Goal: Contribute content: Contribute content

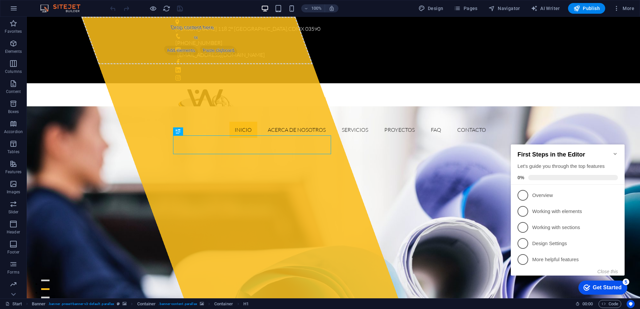
click at [617, 152] on icon "Minimize checklist" at bounding box center [615, 153] width 5 height 5
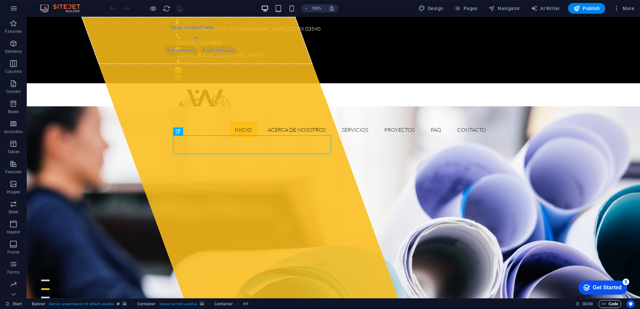
click at [615, 305] on span "Code" at bounding box center [610, 304] width 17 height 8
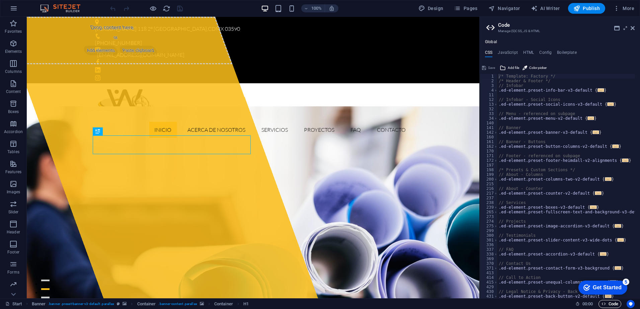
click at [615, 305] on span "Code" at bounding box center [610, 304] width 17 height 8
click at [634, 29] on icon at bounding box center [633, 27] width 4 height 5
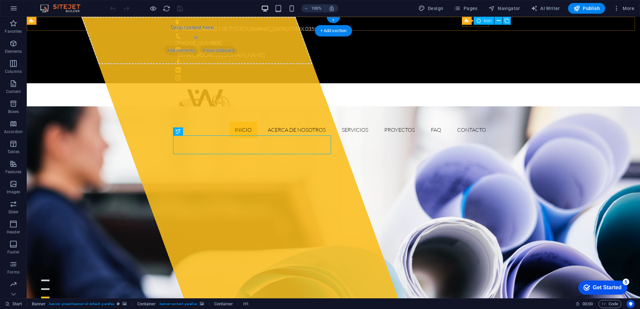
click at [465, 59] on figure at bounding box center [333, 61] width 316 height 5
click at [466, 59] on figure at bounding box center [333, 61] width 316 height 5
click at [348, 51] on div "[EMAIL_ADDRESS][DOMAIN_NAME]" at bounding box center [331, 55] width 309 height 9
select select "xMidYMid"
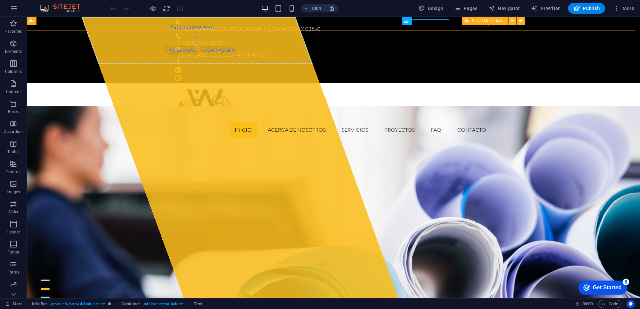
click at [512, 19] on icon at bounding box center [513, 20] width 4 height 7
click at [486, 19] on span "Social Media Icons" at bounding box center [489, 21] width 34 height 4
click at [485, 21] on span "Social Media Icons" at bounding box center [489, 21] width 34 height 4
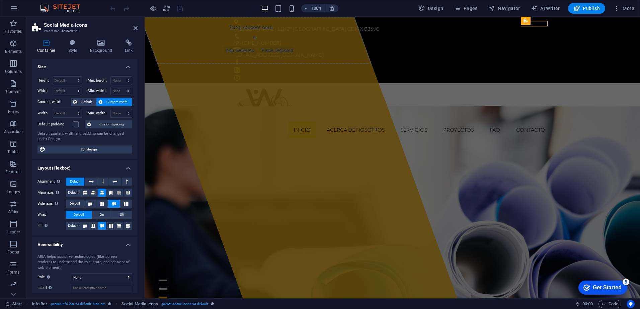
scroll to position [37, 0]
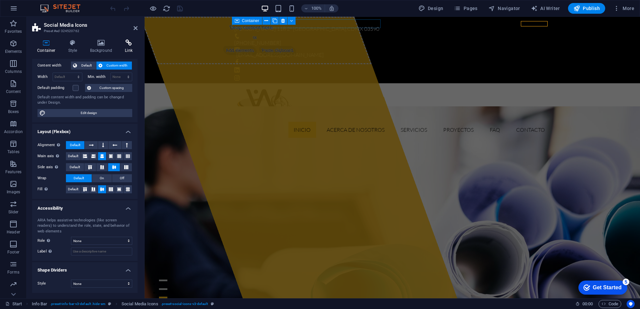
click at [128, 46] on icon at bounding box center [129, 43] width 18 height 7
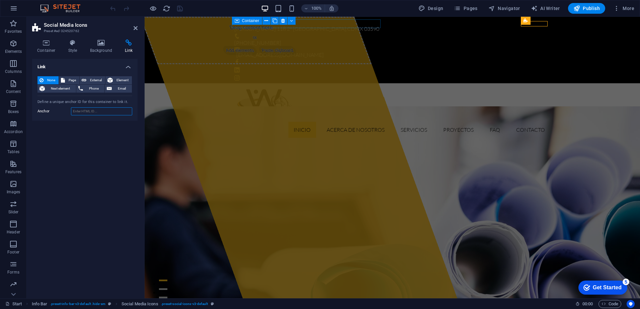
click at [97, 112] on input "Anchor" at bounding box center [101, 112] width 61 height 8
paste input "[URL][DOMAIN_NAME]"
type input "[URL][DOMAIN_NAME]"
drag, startPoint x: 181, startPoint y: 10, endPoint x: 114, endPoint y: 79, distance: 96.4
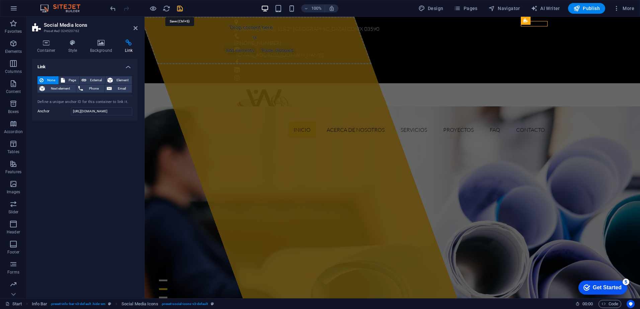
click at [181, 10] on icon "save" at bounding box center [180, 9] width 8 height 8
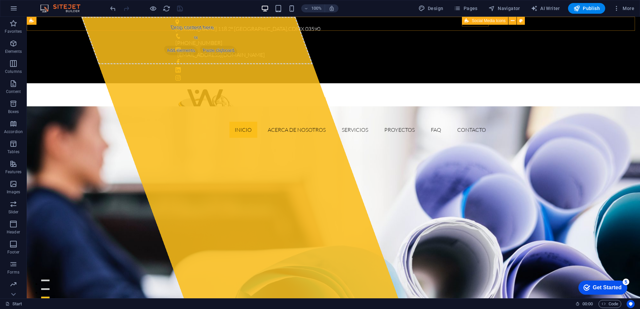
click at [464, 23] on div "Social Media Icons" at bounding box center [485, 21] width 46 height 8
drag, startPoint x: 464, startPoint y: 23, endPoint x: 320, endPoint y: 6, distance: 145.3
click at [464, 23] on div "Social Media Icons" at bounding box center [485, 21] width 46 height 8
drag, startPoint x: 320, startPoint y: 6, endPoint x: 465, endPoint y: 23, distance: 145.6
click at [465, 23] on div "Social Media Icons" at bounding box center [485, 21] width 46 height 8
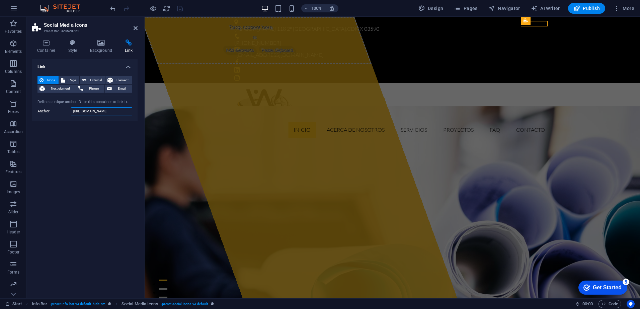
click at [88, 111] on input "[URL][DOMAIN_NAME]" at bounding box center [101, 112] width 61 height 8
click at [534, 24] on div "Social Media Icons" at bounding box center [544, 21] width 46 height 8
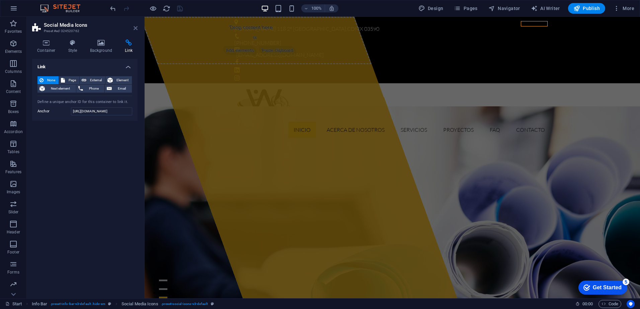
click at [135, 28] on icon at bounding box center [136, 27] width 4 height 5
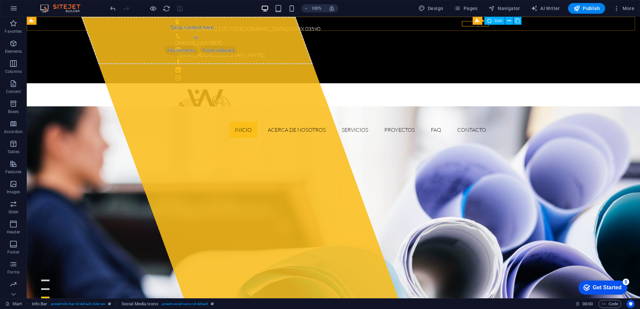
click at [476, 25] on div "Social Media Icons Icon" at bounding box center [499, 21] width 53 height 8
click at [476, 24] on div "Social Media Icons" at bounding box center [485, 21] width 46 height 8
click at [477, 67] on figure at bounding box center [333, 69] width 316 height 5
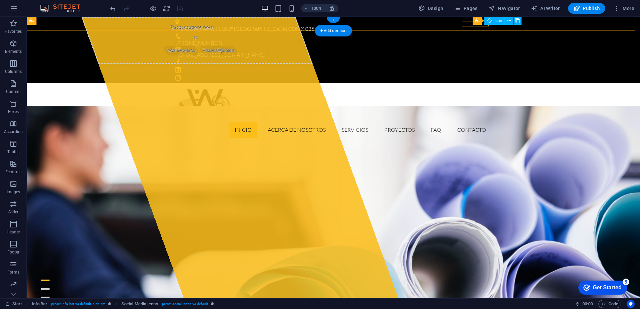
select select "xMidYMid"
select select "px"
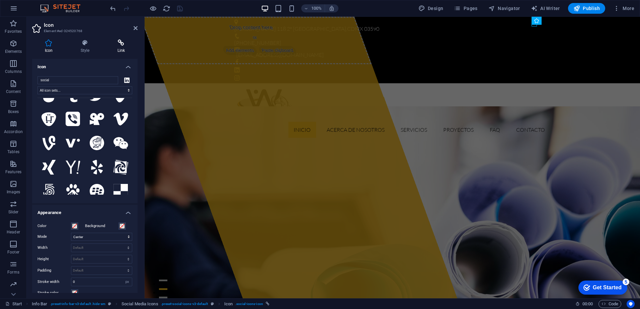
click at [120, 44] on icon at bounding box center [121, 43] width 33 height 7
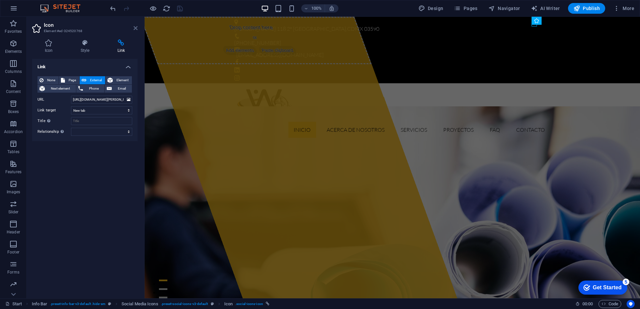
click at [137, 29] on icon at bounding box center [136, 27] width 4 height 5
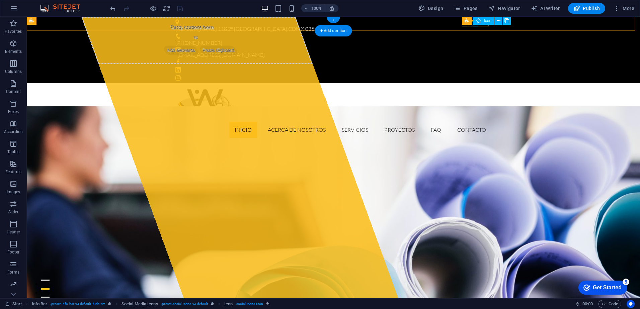
click at [465, 59] on figure at bounding box center [333, 61] width 316 height 5
select select "xMidYMid"
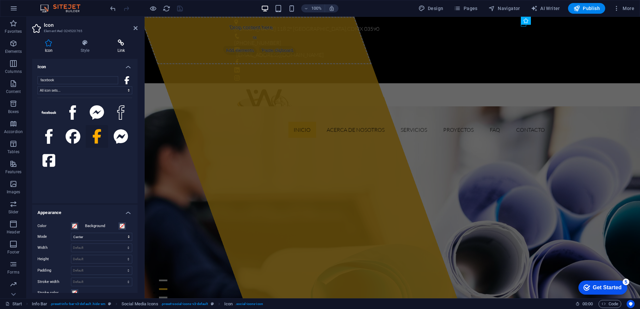
click at [117, 48] on h4 "Link" at bounding box center [121, 47] width 33 height 14
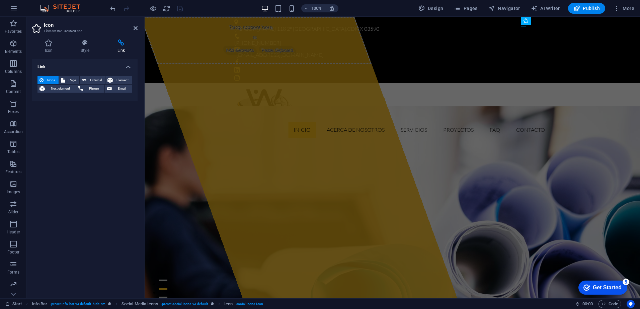
click at [55, 66] on h4 "Link" at bounding box center [84, 65] width 105 height 12
click at [130, 70] on h4 "Link" at bounding box center [84, 67] width 105 height 16
click at [99, 80] on span "External" at bounding box center [95, 80] width 15 height 8
select select "blank"
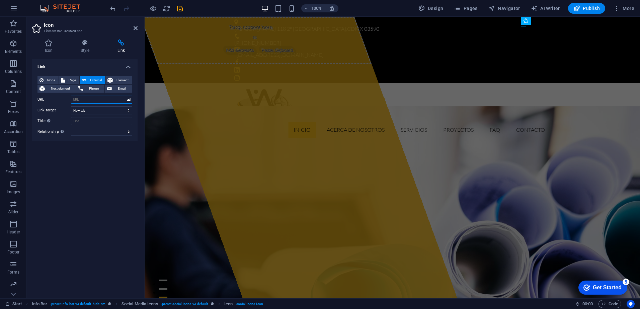
click at [94, 102] on input "URL" at bounding box center [101, 100] width 61 height 8
paste input "[URL][DOMAIN_NAME]"
type input "[URL][DOMAIN_NAME]"
drag, startPoint x: 182, startPoint y: 10, endPoint x: 142, endPoint y: 70, distance: 72.3
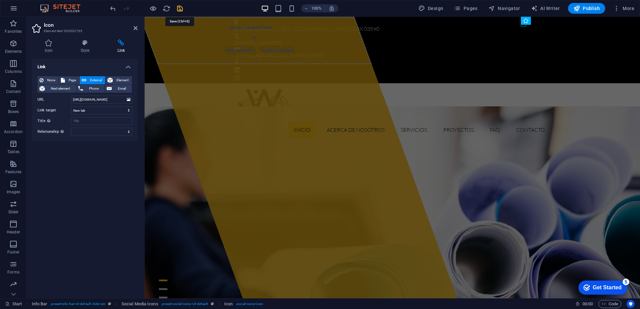
click at [182, 10] on icon "save" at bounding box center [180, 9] width 8 height 8
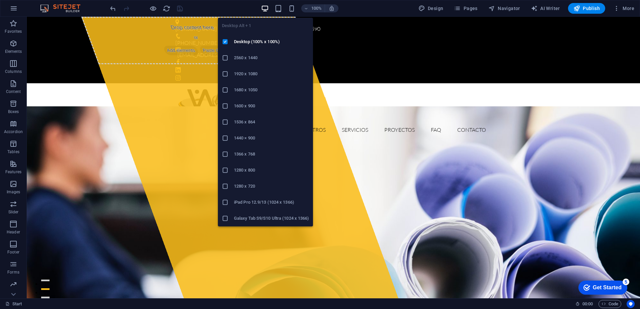
click at [264, 9] on icon "button" at bounding box center [265, 9] width 8 height 8
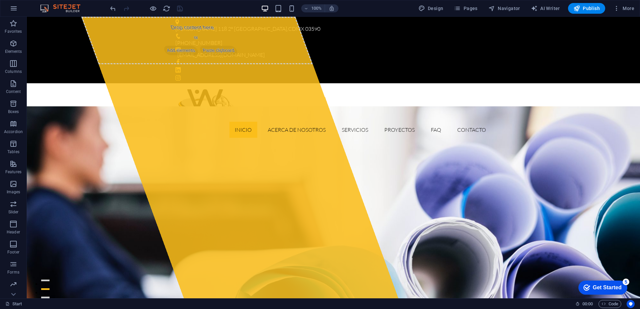
click at [369, 8] on div "100% Design Pages Navigator AI Writer Publish More" at bounding box center [373, 8] width 528 height 11
drag, startPoint x: 579, startPoint y: 10, endPoint x: 480, endPoint y: 82, distance: 122.8
click at [579, 10] on icon "button" at bounding box center [577, 8] width 7 height 7
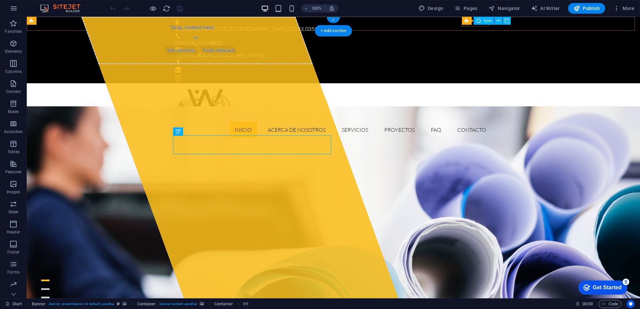
click at [465, 59] on figure at bounding box center [333, 61] width 316 height 5
click at [464, 59] on figure at bounding box center [333, 61] width 316 height 5
select select "xMidYMid"
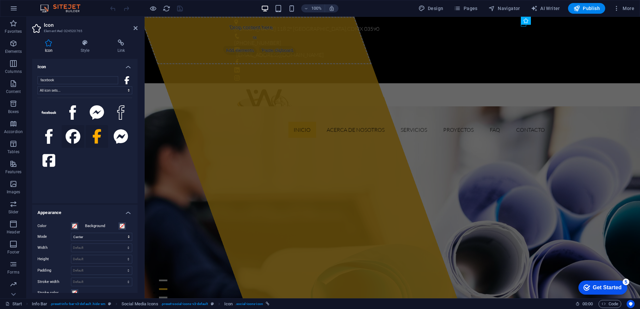
click at [74, 138] on icon at bounding box center [73, 136] width 15 height 15
click at [94, 137] on icon at bounding box center [97, 136] width 8 height 15
click at [50, 164] on icon at bounding box center [49, 160] width 13 height 13
click at [71, 141] on icon at bounding box center [73, 136] width 15 height 15
click at [54, 158] on icon at bounding box center [49, 160] width 13 height 13
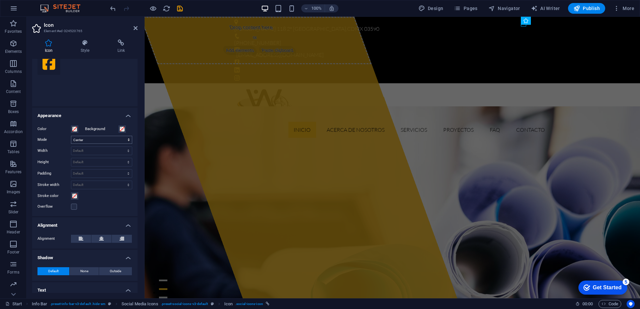
scroll to position [117, 0]
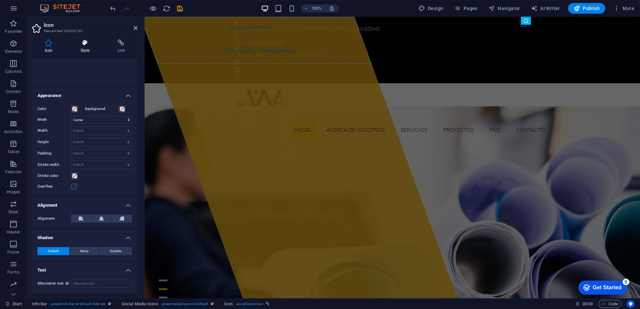
click at [84, 49] on h4 "Style" at bounding box center [86, 47] width 37 height 14
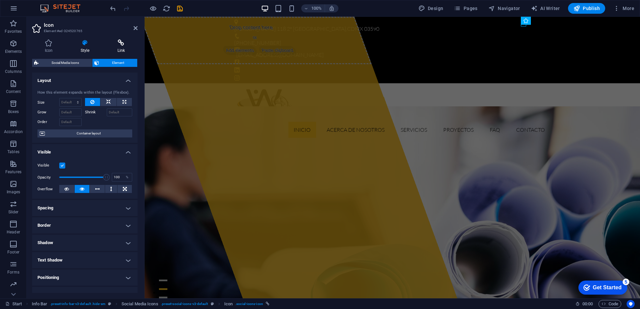
click at [122, 44] on icon at bounding box center [121, 43] width 33 height 7
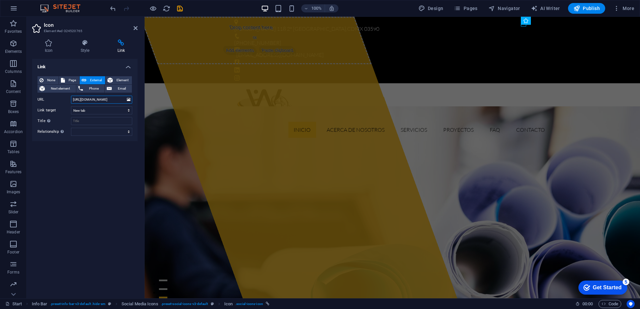
click at [123, 101] on input "[URL][DOMAIN_NAME]" at bounding box center [101, 100] width 61 height 8
click at [123, 98] on input "[URL][DOMAIN_NAME]" at bounding box center [101, 100] width 61 height 8
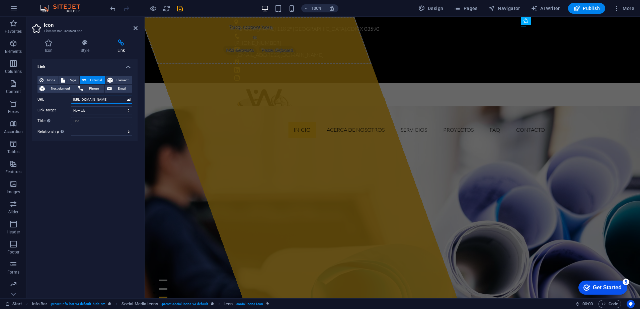
click at [123, 98] on input "[URL][DOMAIN_NAME]" at bounding box center [101, 100] width 61 height 8
paste input "https://www.facebook.com/"
type input "https://www.facebook.com/"
click at [120, 190] on div "Link None Page External Element Next element Phone Email Page Start Subpage Leg…" at bounding box center [84, 176] width 105 height 234
click at [181, 9] on icon "save" at bounding box center [180, 9] width 8 height 8
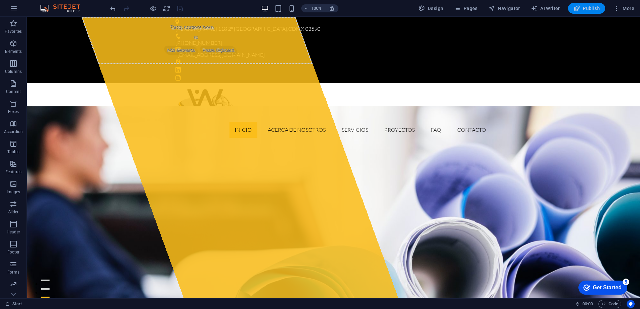
click at [596, 8] on span "Publish" at bounding box center [587, 8] width 26 height 7
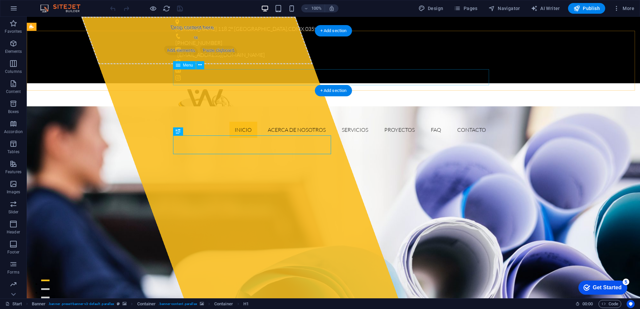
click at [279, 122] on nav "Inicio Acerca de Nosotros Servicios Proyectos FAQ Contacto" at bounding box center [333, 130] width 316 height 16
click at [309, 122] on nav "Inicio Acerca de Nosotros Servicios Proyectos FAQ Contacto" at bounding box center [333, 130] width 316 height 16
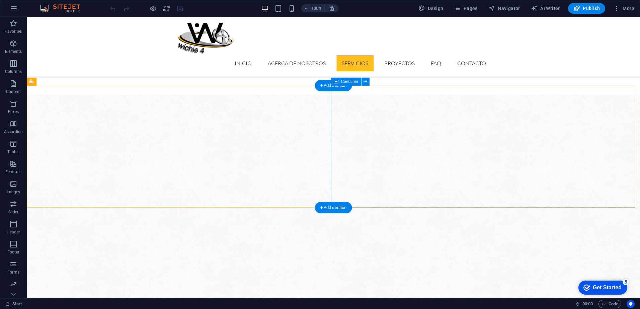
scroll to position [737, 0]
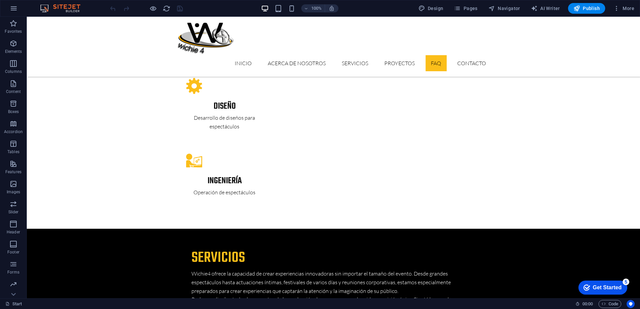
scroll to position [1541, 0]
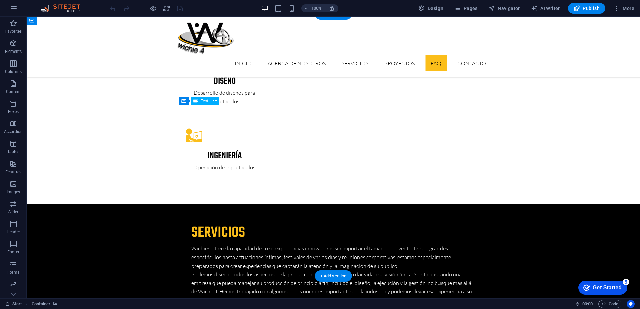
drag, startPoint x: 180, startPoint y: 109, endPoint x: 224, endPoint y: 110, distance: 44.9
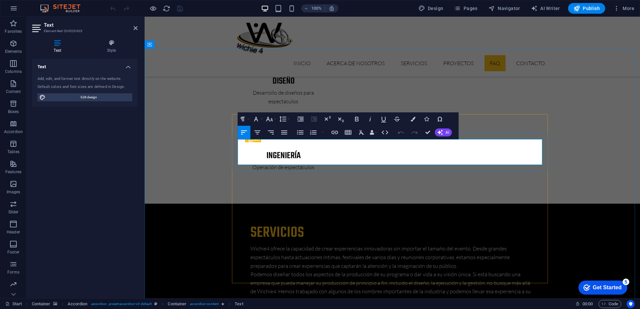
drag, startPoint x: 238, startPoint y: 143, endPoint x: 520, endPoint y: 160, distance: 281.9
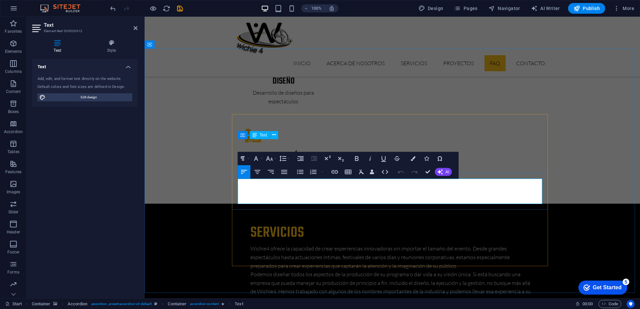
drag, startPoint x: 238, startPoint y: 184, endPoint x: 516, endPoint y: 200, distance: 278.1
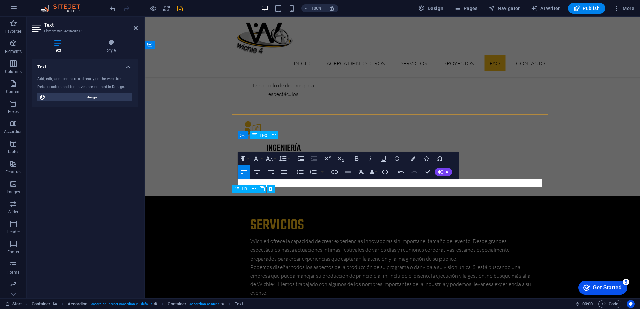
scroll to position [1549, 0]
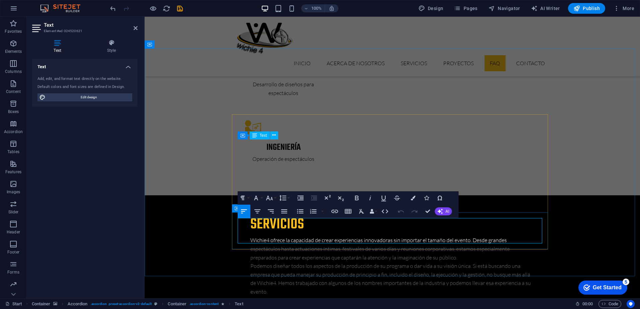
drag, startPoint x: 238, startPoint y: 222, endPoint x: 531, endPoint y: 247, distance: 294.5
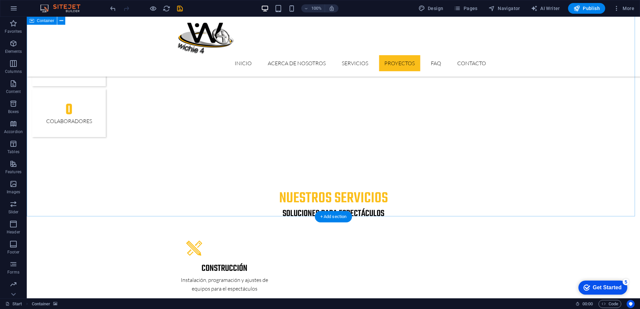
scroll to position [1214, 0]
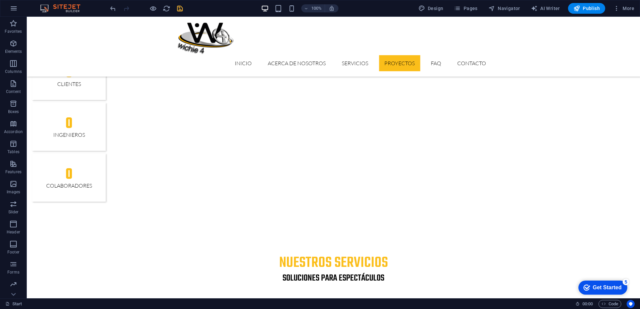
click at [179, 9] on icon "save" at bounding box center [180, 9] width 8 height 8
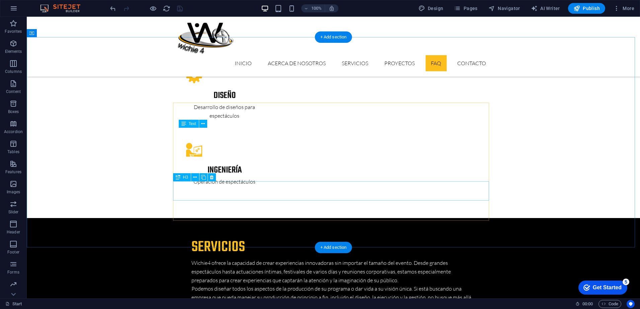
scroll to position [1549, 0]
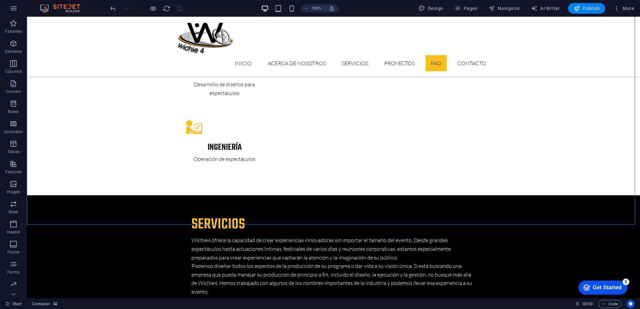
click at [581, 9] on span "Publish" at bounding box center [587, 8] width 26 height 7
